Goal: Task Accomplishment & Management: Complete application form

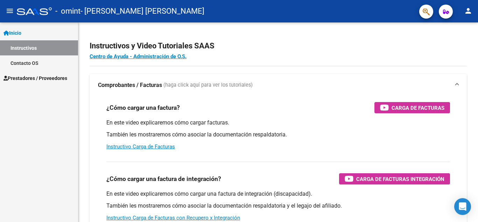
click at [44, 78] on span "Prestadores / Proveedores" at bounding box center [36, 78] width 64 height 8
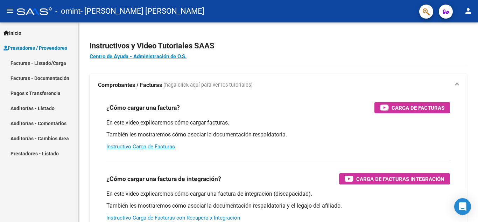
click at [32, 61] on link "Facturas - Listado/Carga" at bounding box center [39, 62] width 78 height 15
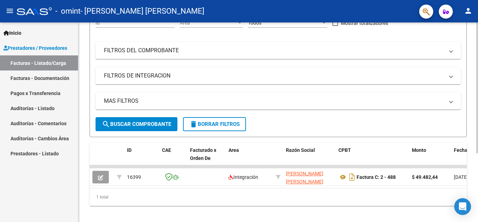
scroll to position [105, 0]
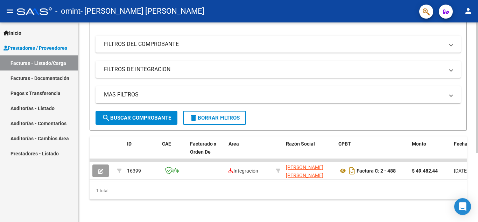
click at [478, 122] on div at bounding box center [477, 156] width 2 height 131
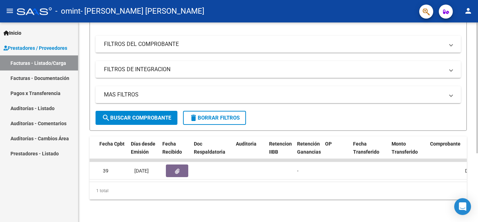
scroll to position [0, 397]
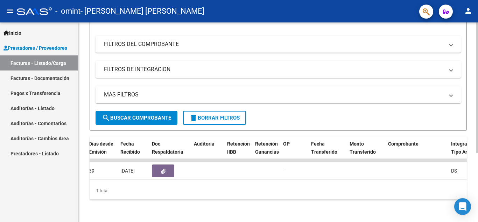
click at [461, 175] on datatable-body "16399 Integración [PERSON_NAME] [PERSON_NAME] 27228515774 Factura C: 2 - 488 $ …" at bounding box center [278, 170] width 377 height 23
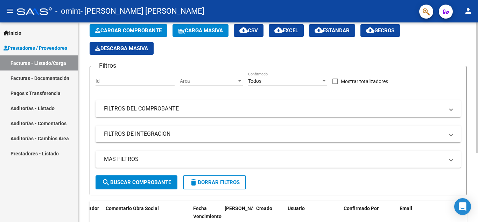
scroll to position [37, 0]
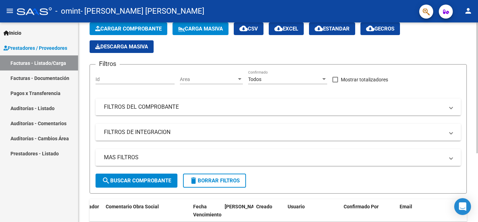
click at [477, 61] on div at bounding box center [477, 113] width 2 height 131
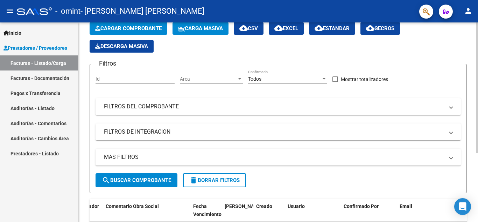
click at [128, 27] on span "Cargar Comprobante" at bounding box center [128, 28] width 67 height 6
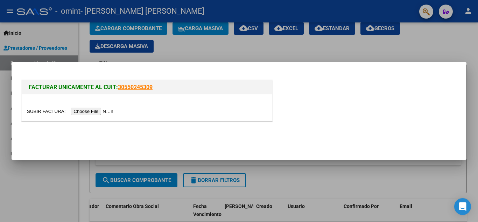
click at [93, 109] on input "file" at bounding box center [71, 110] width 89 height 7
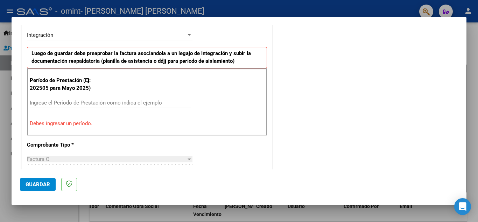
scroll to position [175, 0]
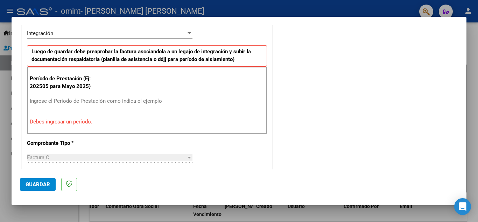
click at [88, 101] on input "Ingrese el Período de Prestación como indica el ejemplo" at bounding box center [111, 101] width 162 height 6
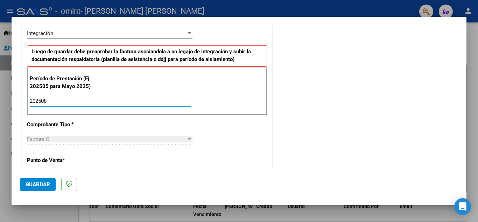
type input "202508"
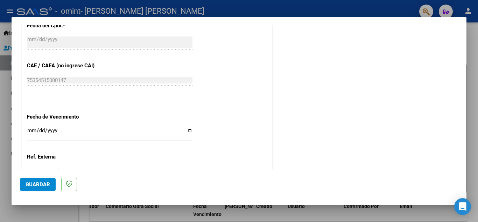
scroll to position [417, 0]
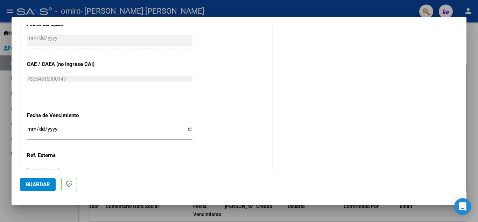
click at [187, 130] on input "Ingresar la fecha" at bounding box center [110, 131] width 166 height 11
type input "[DATE]"
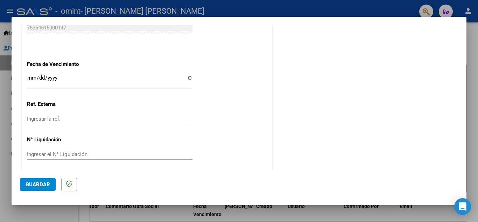
scroll to position [470, 0]
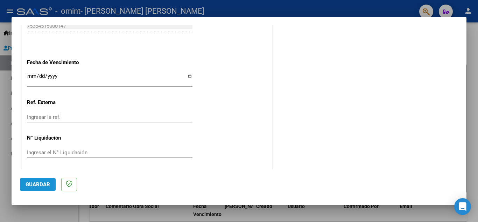
click at [42, 181] on span "Guardar" at bounding box center [38, 184] width 25 height 6
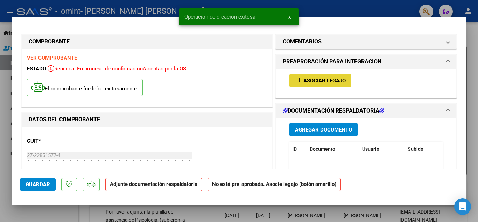
click at [324, 79] on span "Asociar Legajo" at bounding box center [324, 80] width 42 height 6
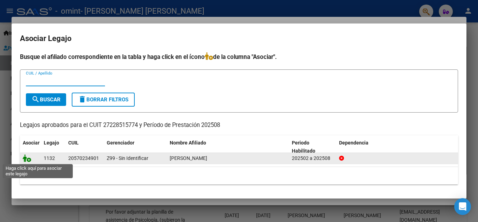
click at [27, 157] on icon at bounding box center [27, 158] width 8 height 8
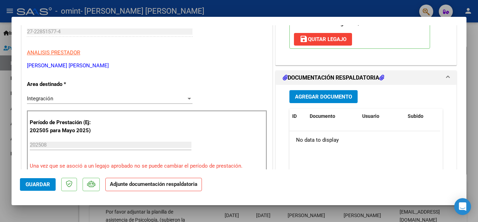
scroll to position [132, 0]
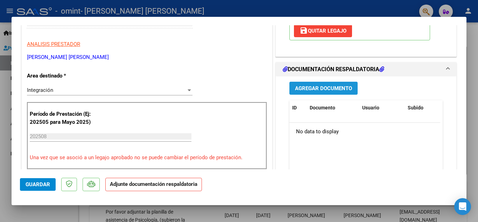
click at [330, 88] on span "Agregar Documento" at bounding box center [323, 88] width 57 height 6
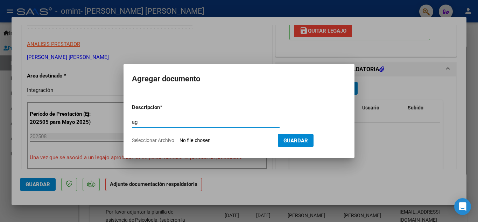
type input "a"
type input "asistencia agosto"
click at [200, 139] on input "Seleccionar Archivo" at bounding box center [226, 140] width 93 height 7
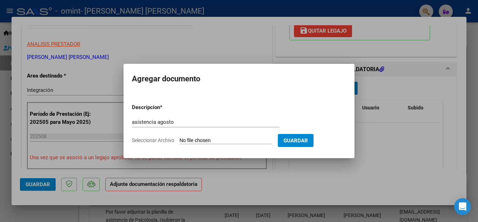
type input "C:\fakepath\[DATE] FER [PERSON_NAME].pdf"
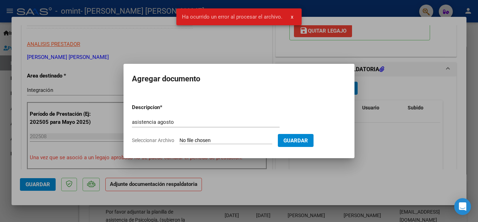
click at [176, 139] on app-file-uploader "Seleccionar Archivo" at bounding box center [205, 140] width 146 height 6
click at [209, 140] on input "Seleccionar Archivo" at bounding box center [226, 140] width 93 height 7
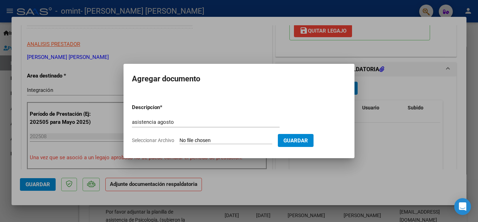
type input "C:\fakepath\[DATE] FER [PERSON_NAME].pdf"
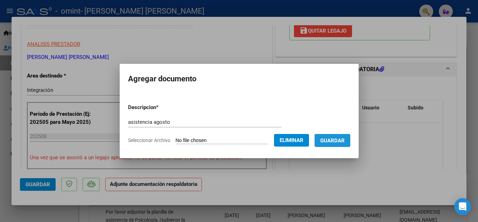
click at [340, 139] on span "Guardar" at bounding box center [332, 140] width 25 height 6
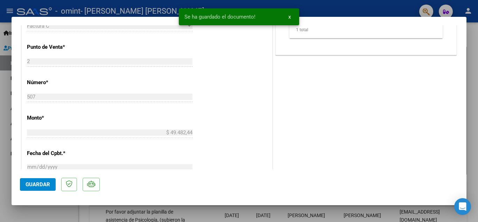
scroll to position [461, 0]
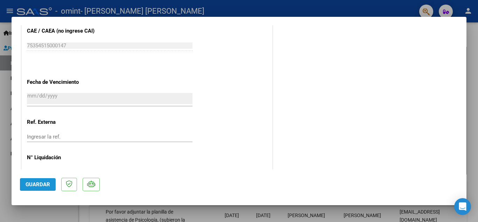
click at [45, 184] on span "Guardar" at bounding box center [38, 184] width 25 height 6
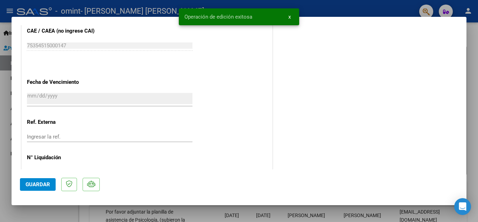
click at [471, 76] on div at bounding box center [239, 111] width 478 height 222
type input "$ 0,00"
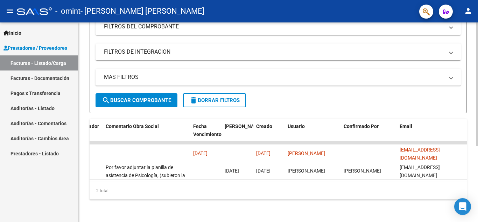
scroll to position [121, 0]
click at [478, 113] on div at bounding box center [477, 159] width 2 height 123
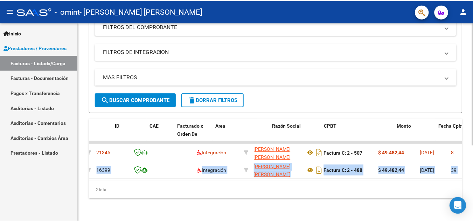
scroll to position [0, 0]
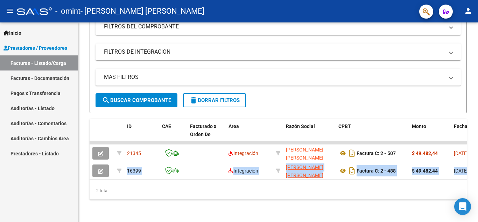
click at [467, 9] on mat-icon "person" at bounding box center [468, 11] width 8 height 8
click at [456, 46] on button "exit_to_app Salir" at bounding box center [454, 46] width 43 height 17
